Goal: Information Seeking & Learning: Learn about a topic

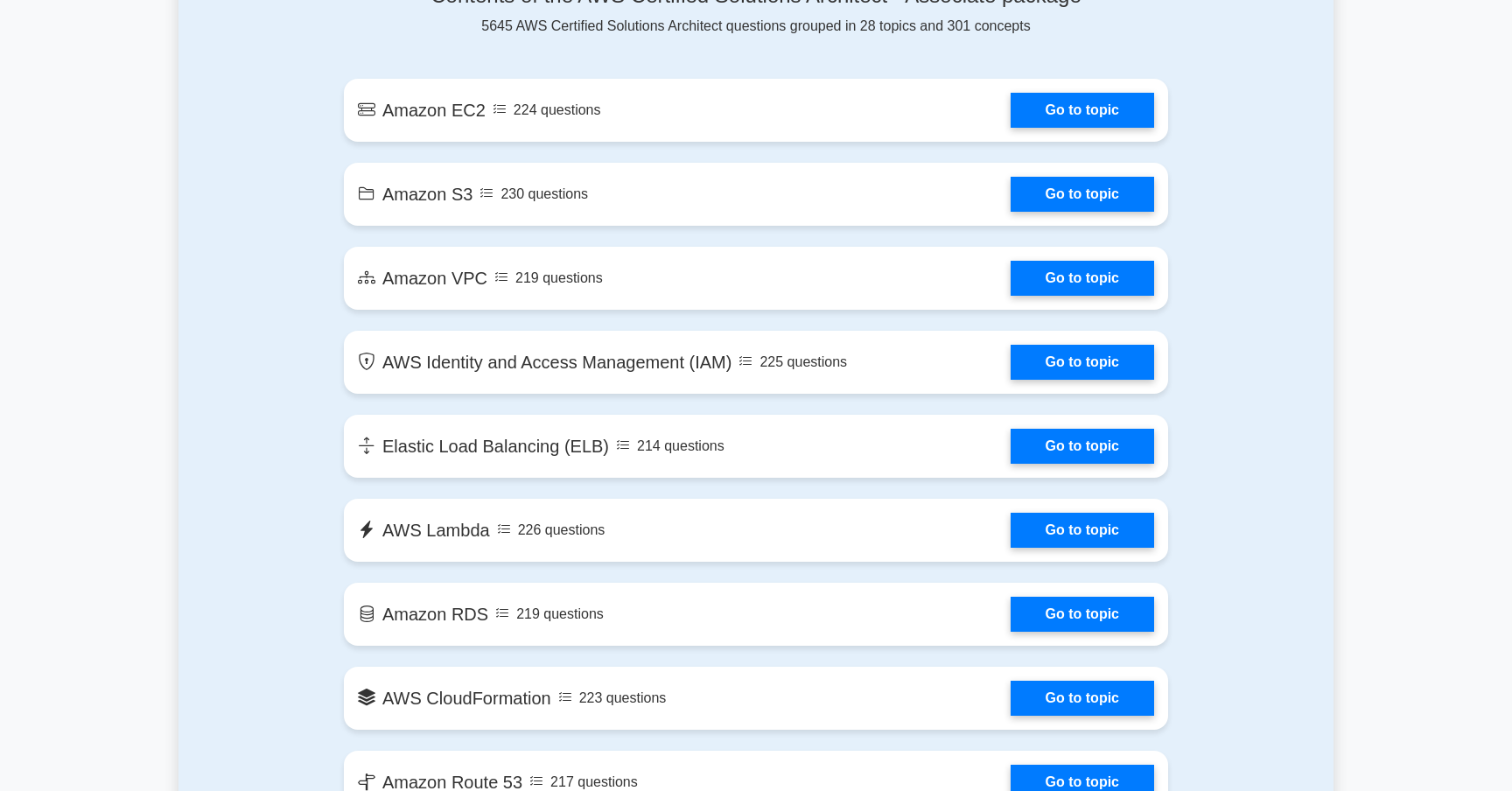
scroll to position [1002, 0]
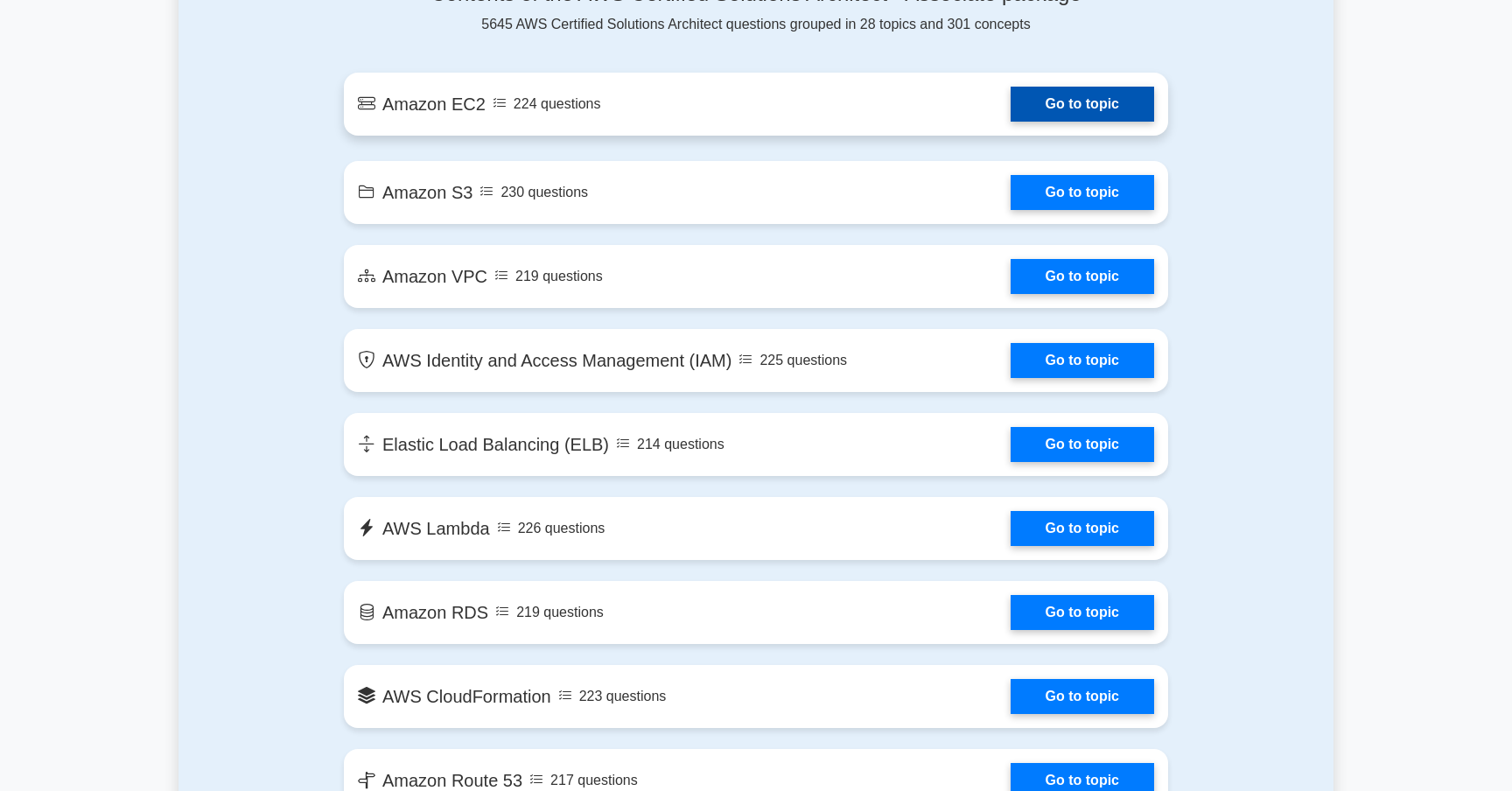
click at [1076, 98] on link "Go to topic" at bounding box center [1082, 104] width 143 height 35
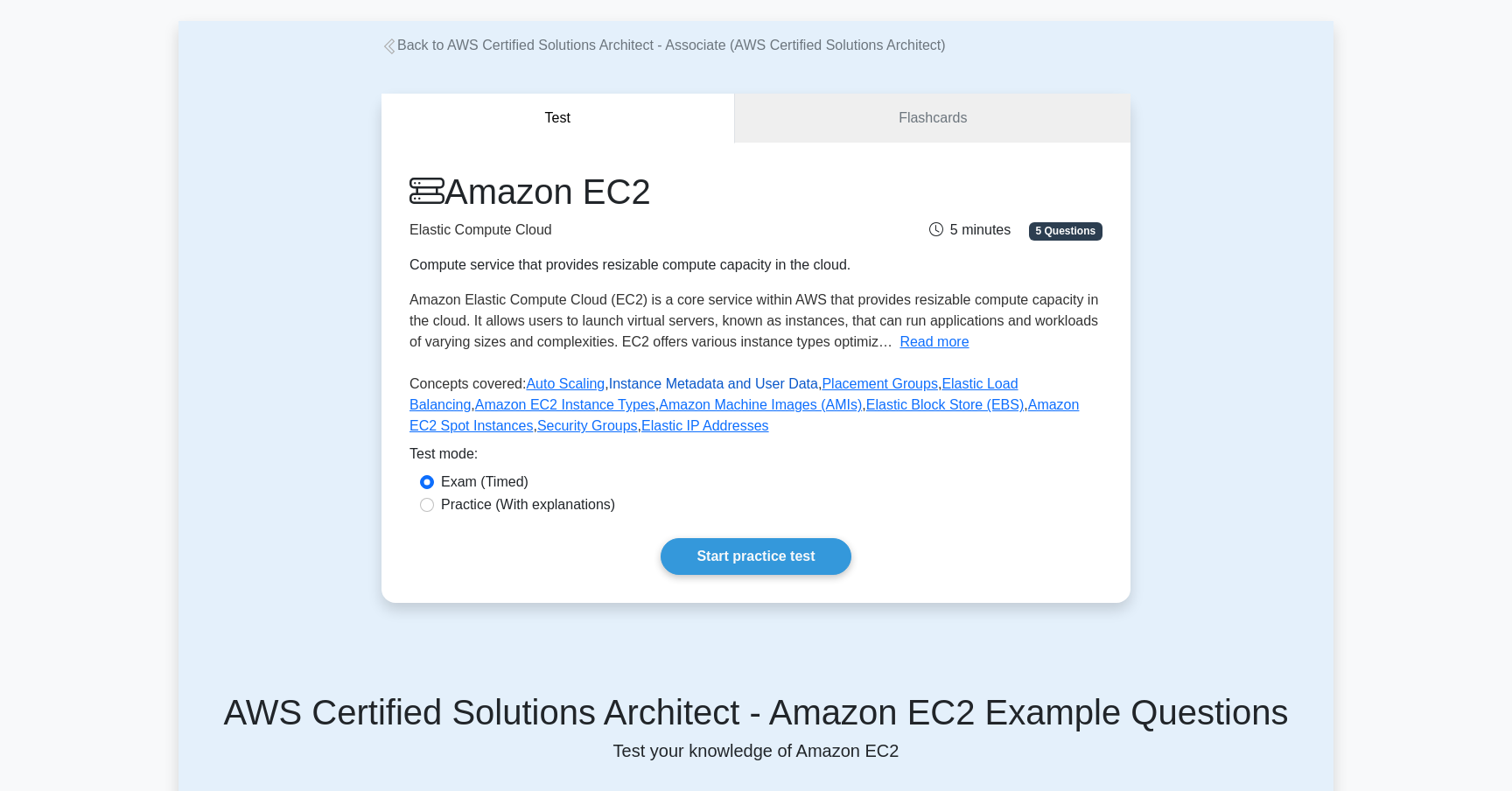
scroll to position [76, 0]
click at [966, 96] on link "Flashcards" at bounding box center [933, 119] width 396 height 50
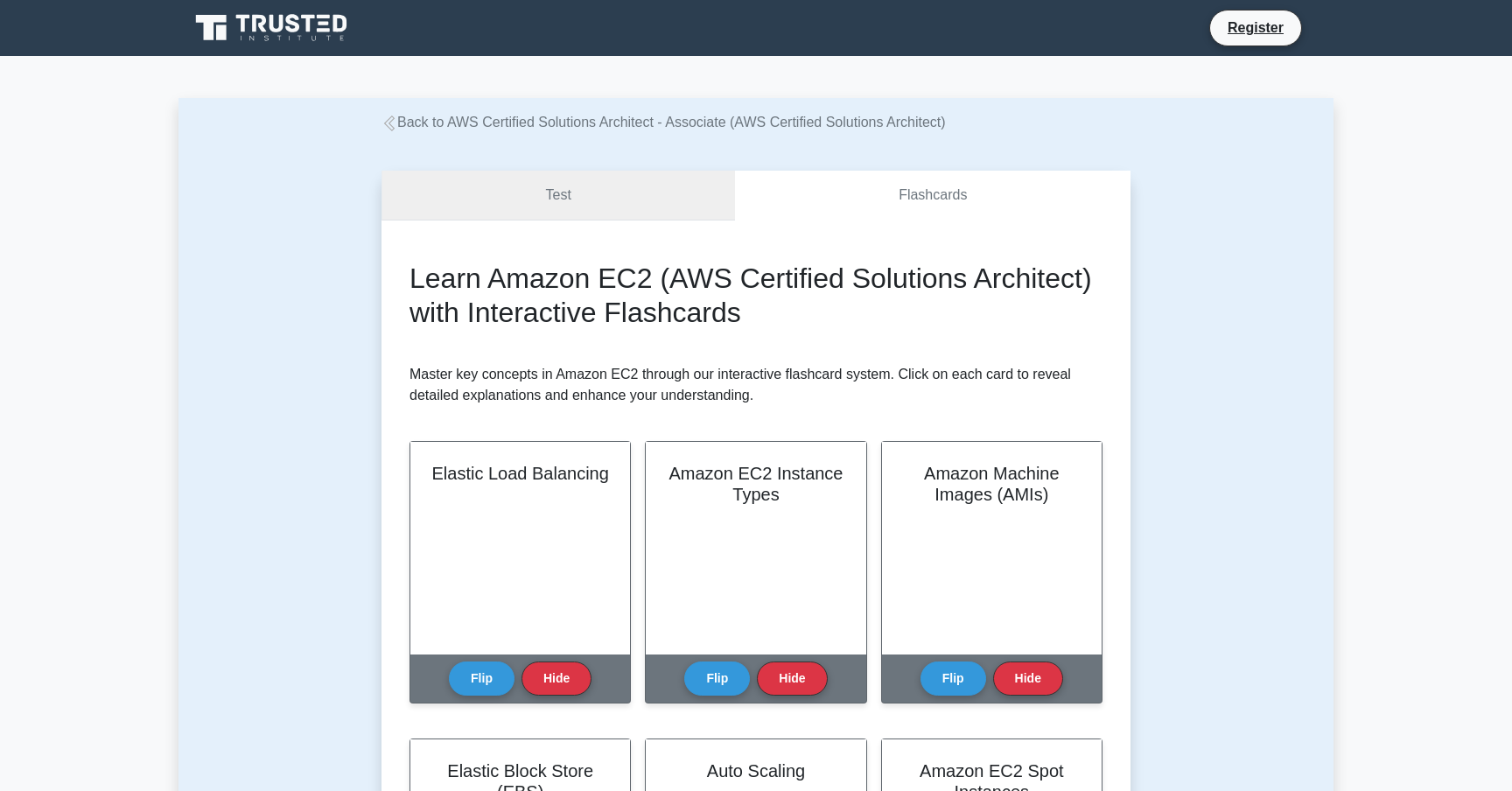
click at [529, 197] on link "Test" at bounding box center [558, 195] width 354 height 50
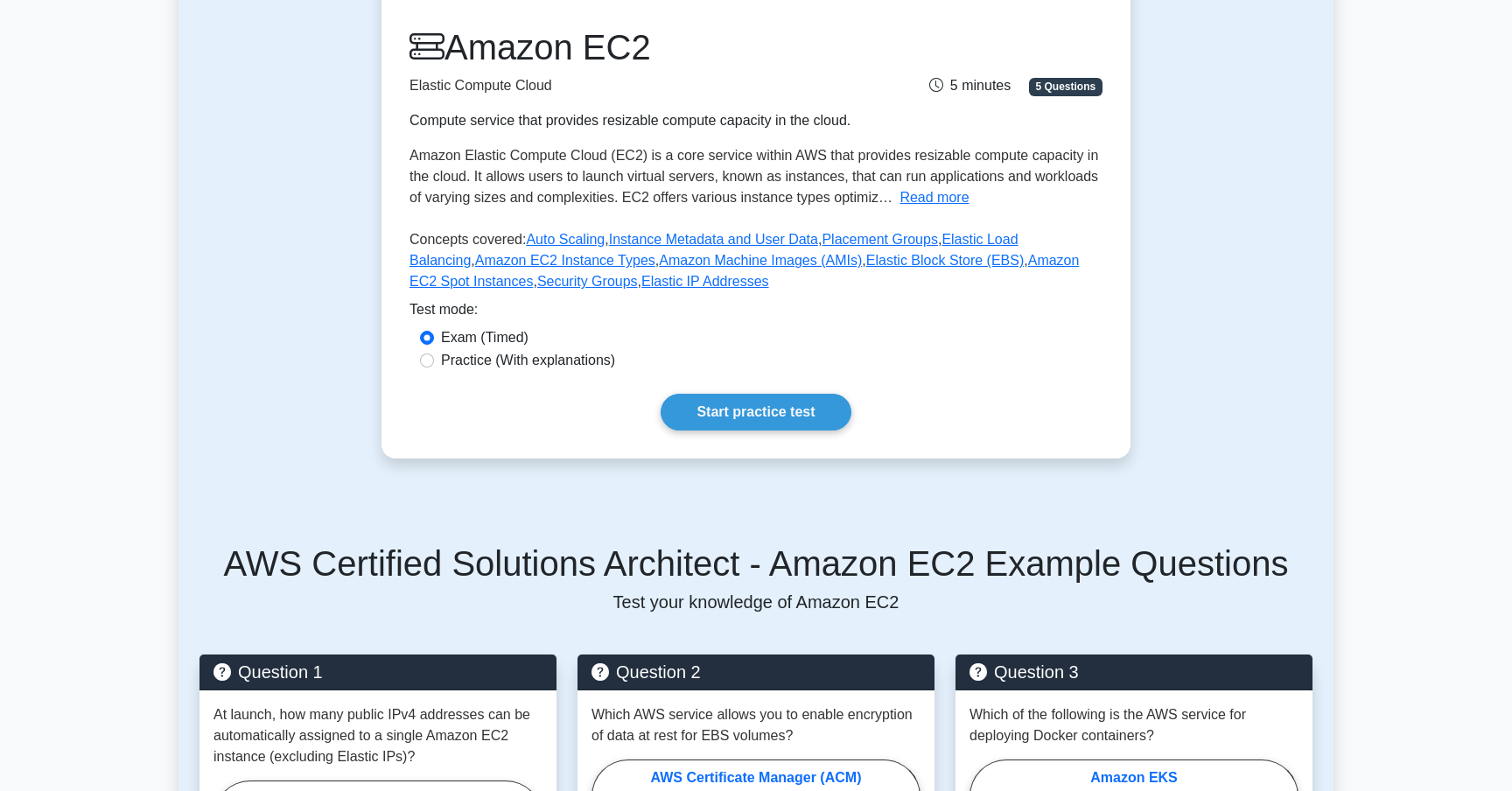
scroll to position [241, 0]
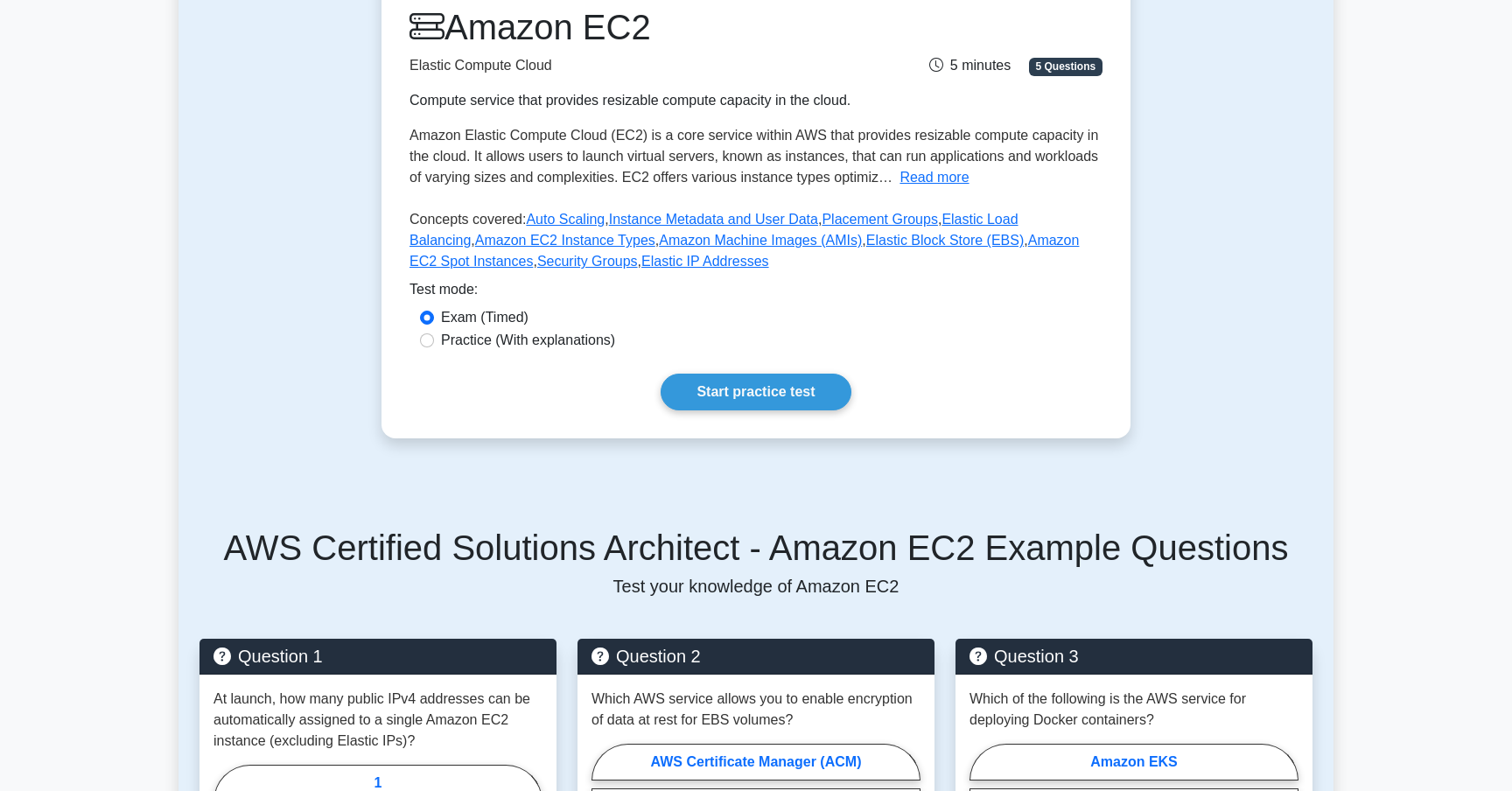
click at [539, 347] on label "Practice (With explanations)" at bounding box center [528, 340] width 174 height 21
click at [434, 347] on input "Practice (With explanations)" at bounding box center [427, 340] width 14 height 14
radio input "true"
click at [505, 321] on label "Exam (Timed)" at bounding box center [484, 317] width 87 height 21
click at [434, 321] on input "Exam (Timed)" at bounding box center [427, 318] width 14 height 14
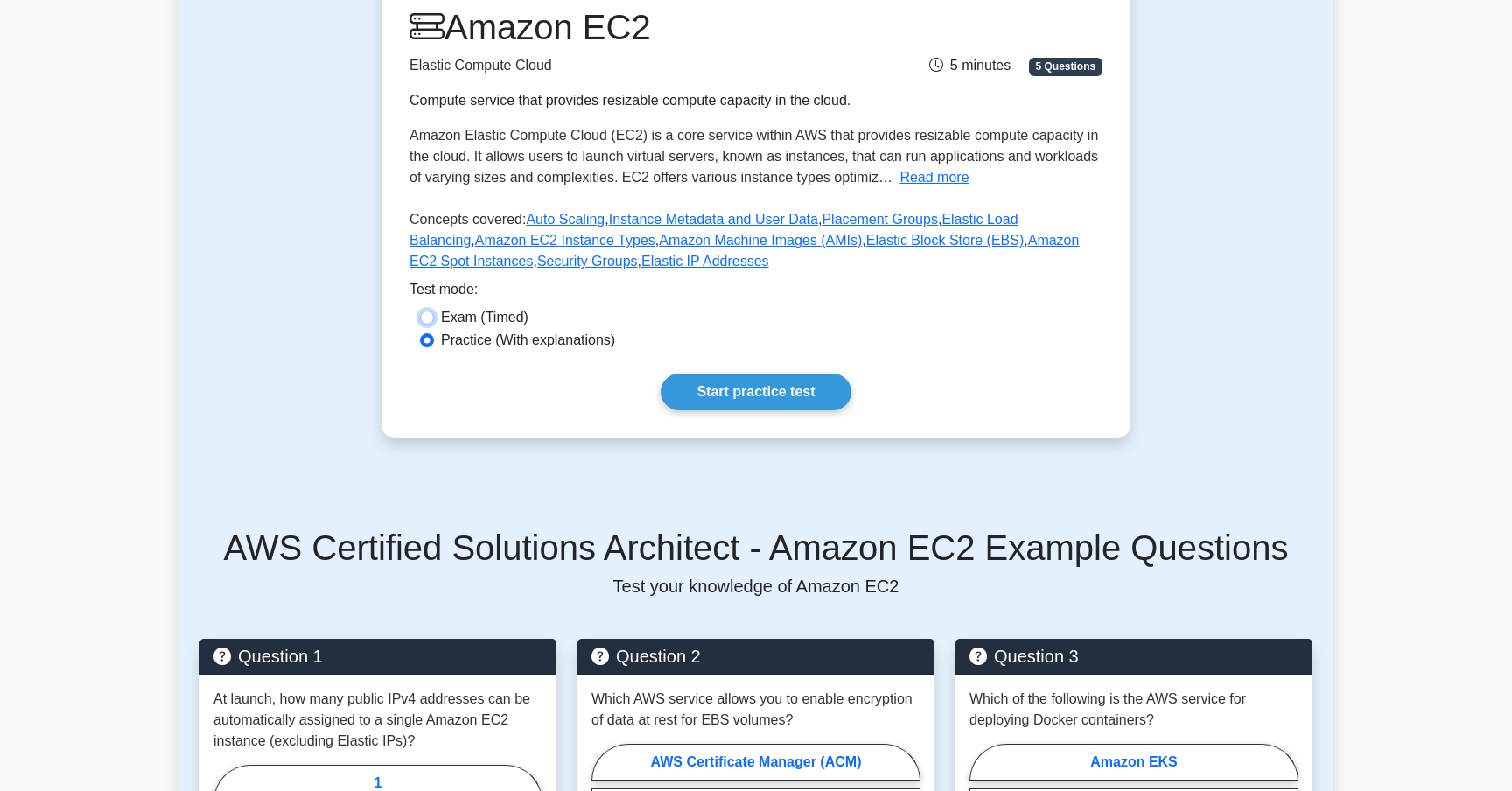
radio input "true"
click at [777, 388] on link "Start practice test" at bounding box center [756, 392] width 190 height 37
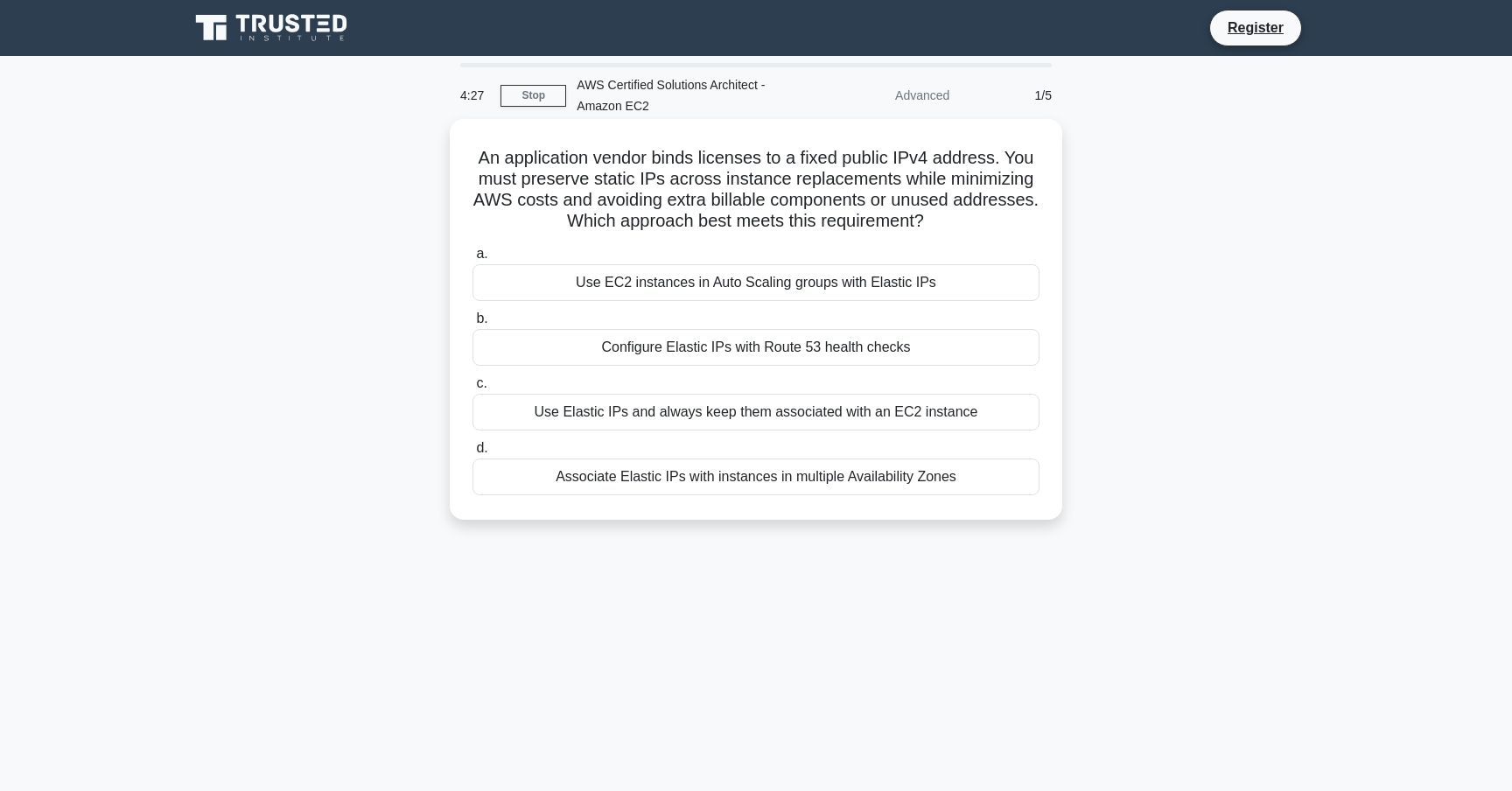
click at [851, 342] on div "Configure Elastic IPs with Route 53 health checks" at bounding box center [756, 348] width 567 height 37
click at [472, 324] on input "b. Configure Elastic IPs with Route 53 health checks" at bounding box center [472, 320] width 0 height 12
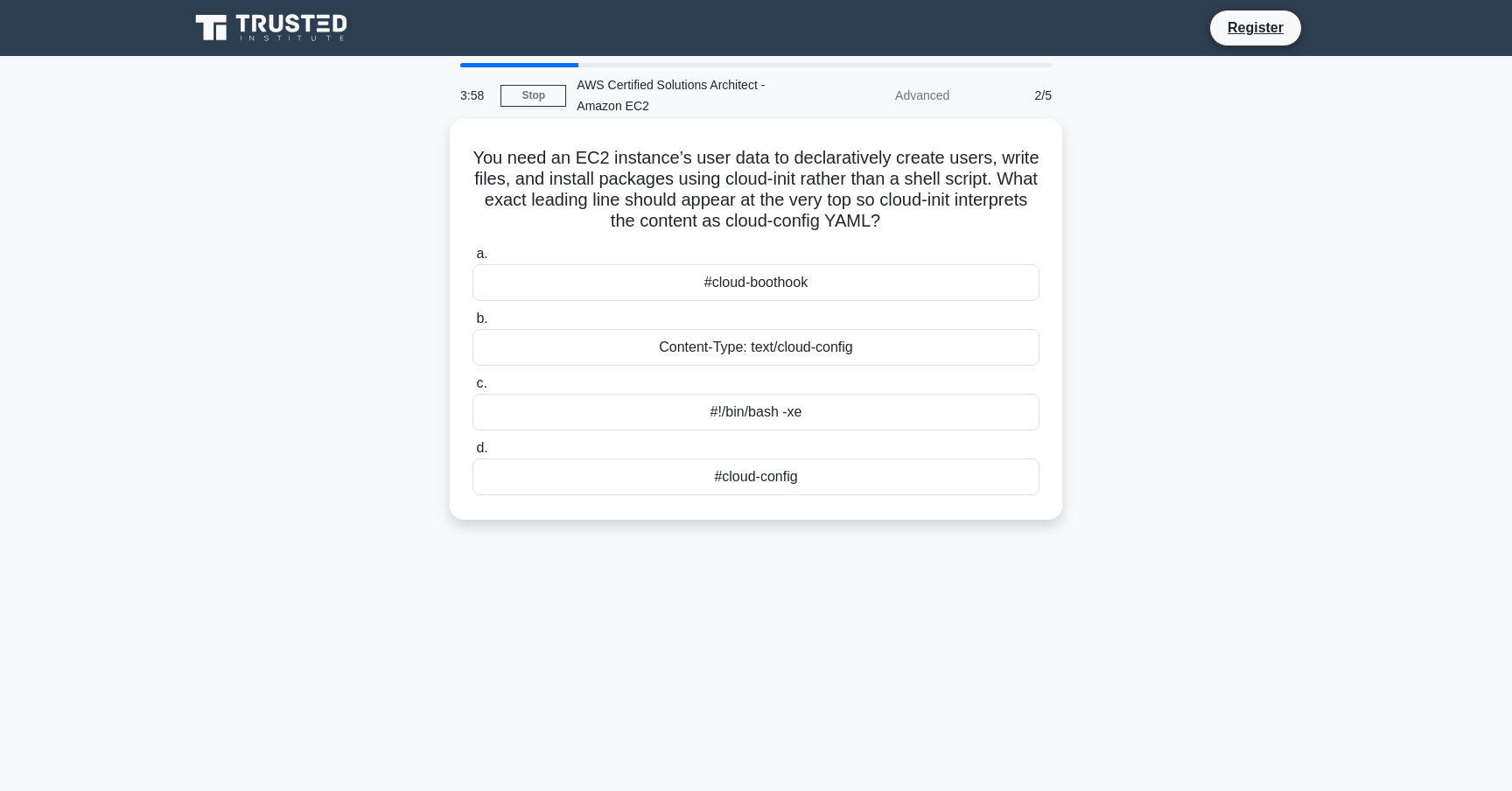
click at [830, 411] on div "#!/bin/bash -xe" at bounding box center [756, 413] width 567 height 37
click at [472, 389] on input "c. #!/bin/bash -xe" at bounding box center [472, 384] width 0 height 12
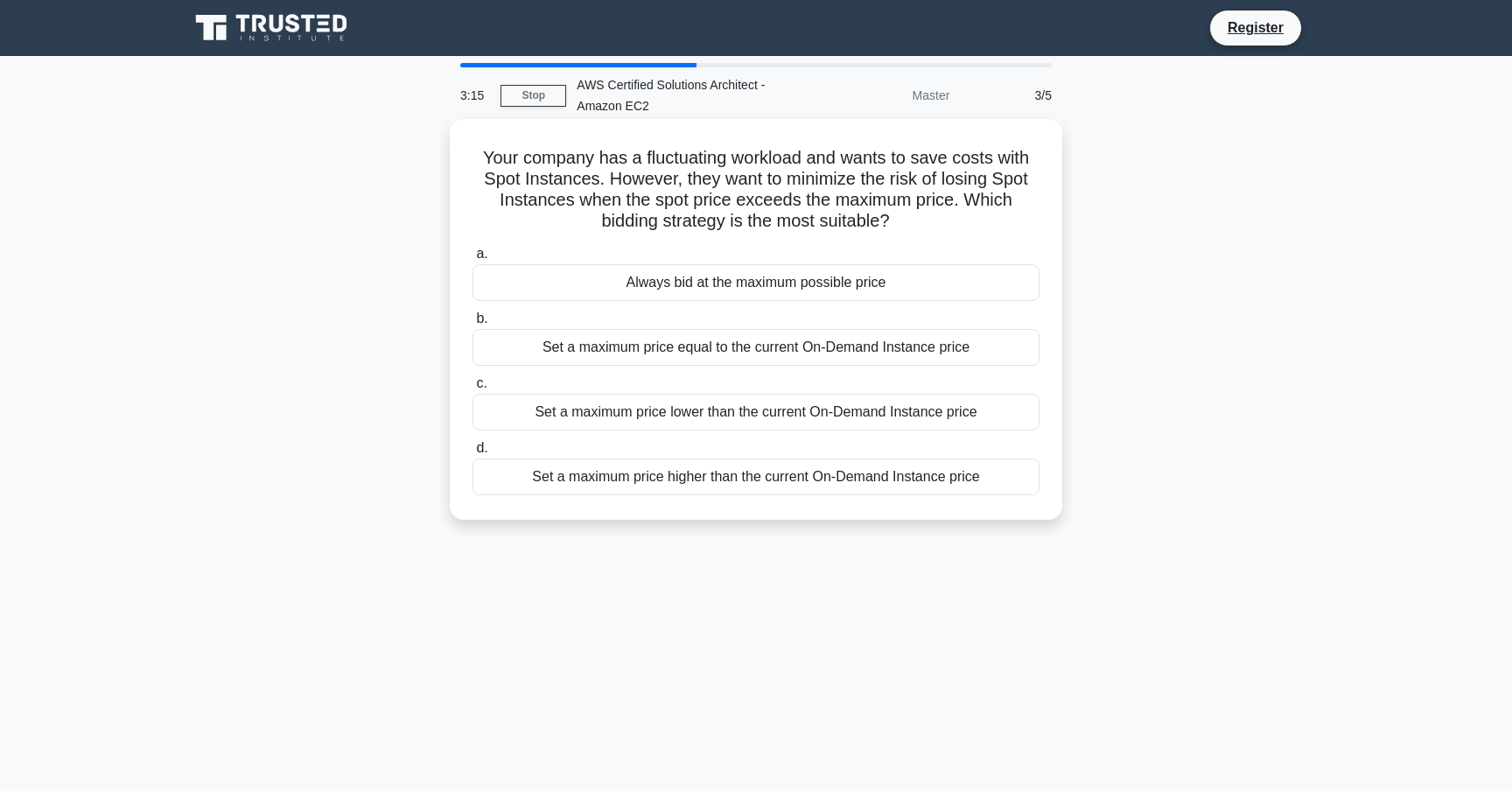
click at [827, 481] on div "Set a maximum price higher than the current On-Demand Instance price" at bounding box center [756, 477] width 567 height 37
click at [472, 454] on input "d. Set a maximum price higher than the current On-Demand Instance price" at bounding box center [472, 449] width 0 height 12
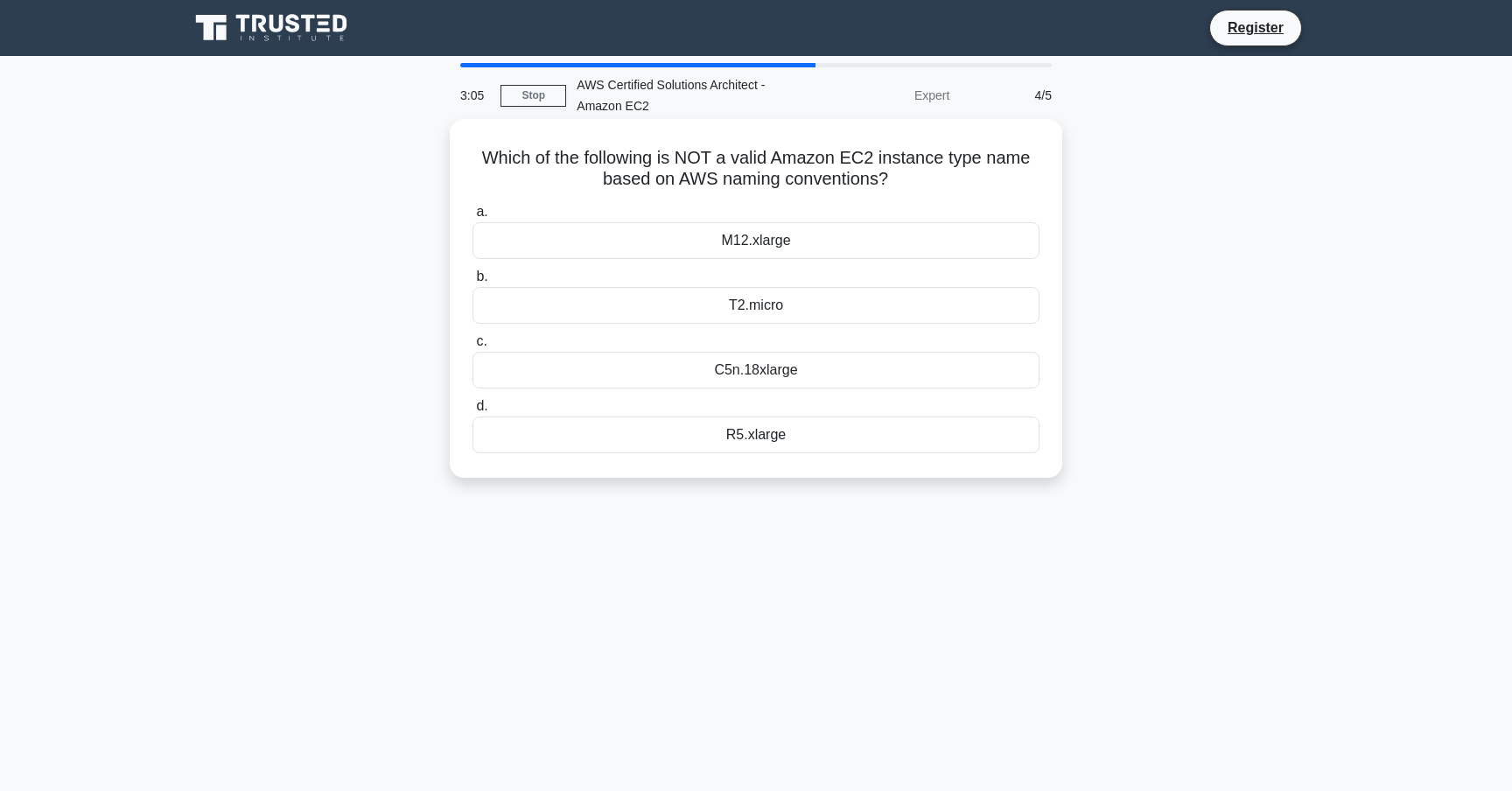
click at [817, 376] on div "C5n.18xlarge" at bounding box center [756, 371] width 567 height 37
click at [472, 347] on input "c. C5n.18xlarge" at bounding box center [472, 342] width 0 height 12
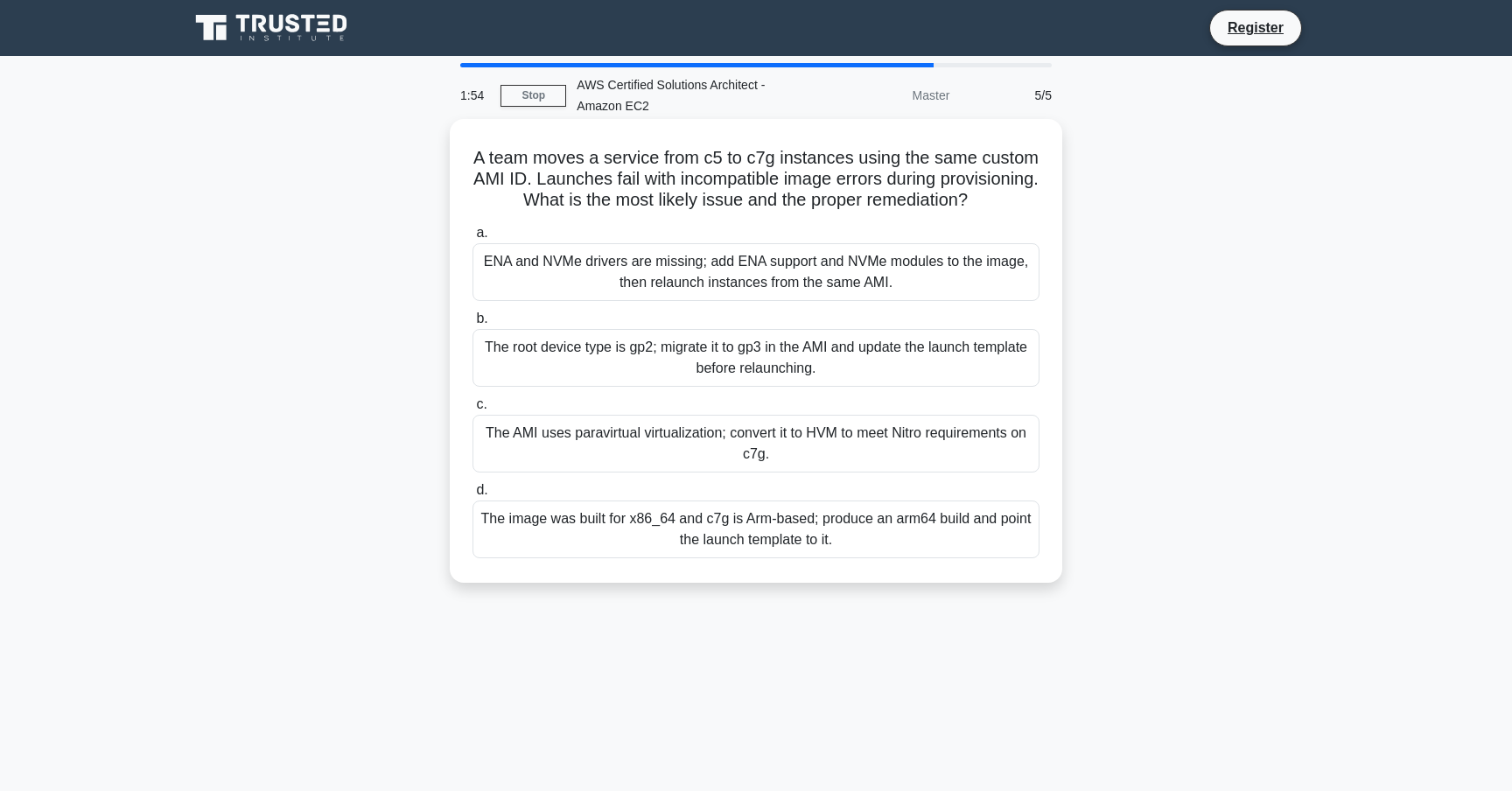
click at [852, 368] on div "The root device type is gp2; migrate it to gp3 in the AMI and update the launch…" at bounding box center [756, 358] width 567 height 58
click at [472, 324] on input "b. The root device type is gp2; migrate it to gp3 in the AMI and update the lau…" at bounding box center [472, 320] width 0 height 12
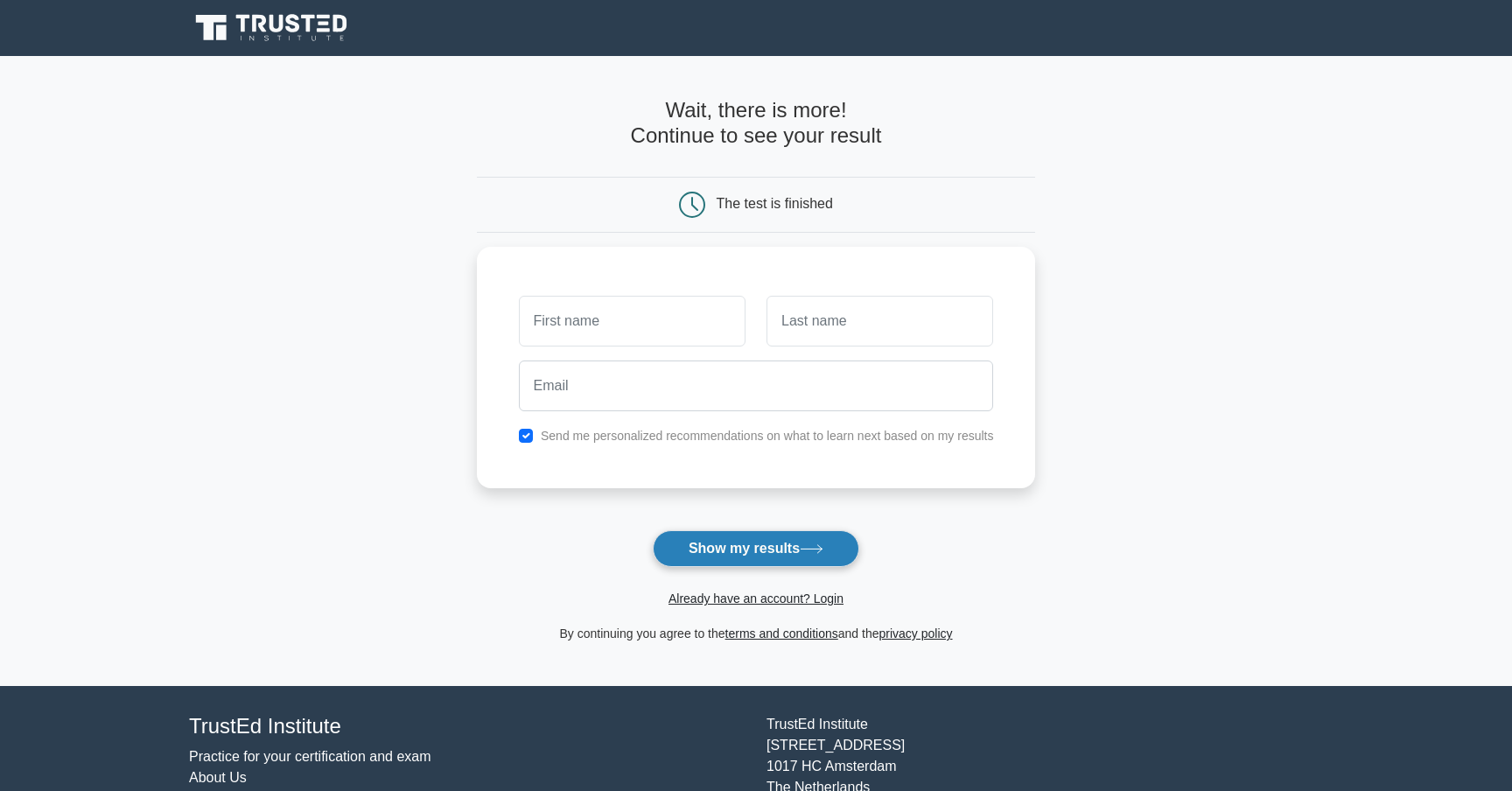
click at [745, 552] on button "Show my results" at bounding box center [756, 549] width 207 height 37
